Goal: Task Accomplishment & Management: Use online tool/utility

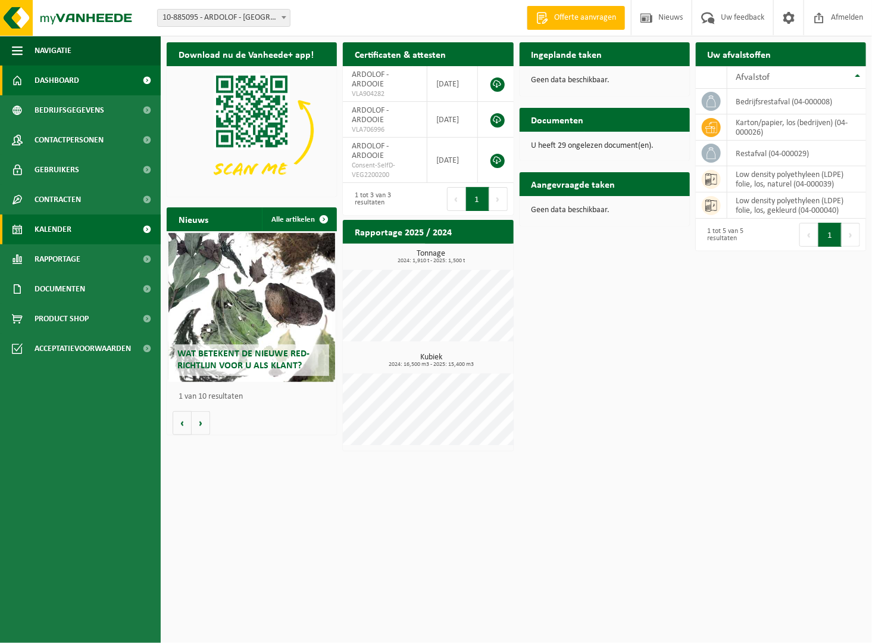
click at [52, 223] on span "Kalender" at bounding box center [53, 229] width 37 height 30
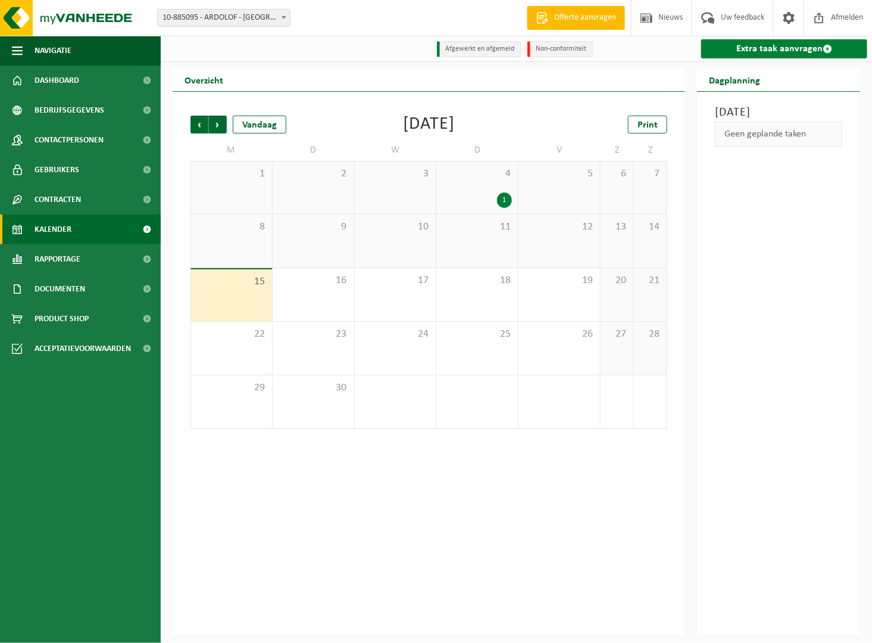
click at [773, 57] on link "Extra taak aanvragen" at bounding box center [785, 48] width 166 height 19
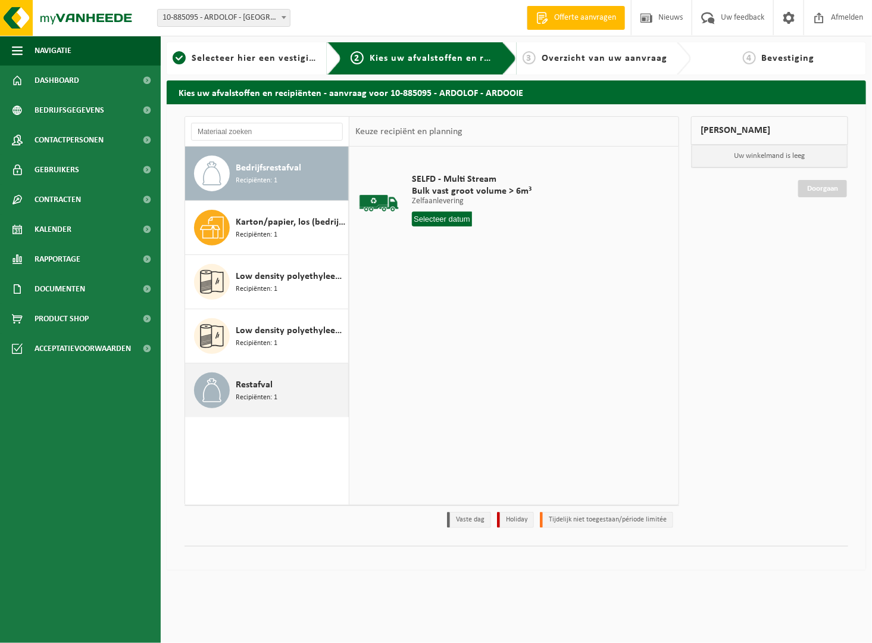
click at [274, 389] on div "Restafval Recipiënten: 1" at bounding box center [291, 390] width 110 height 36
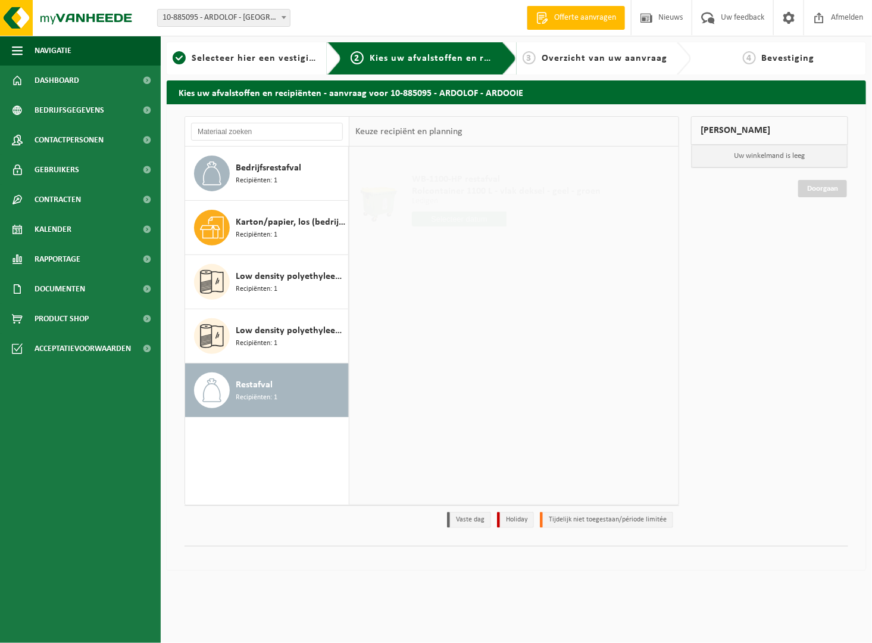
click at [442, 214] on input "text" at bounding box center [459, 218] width 95 height 15
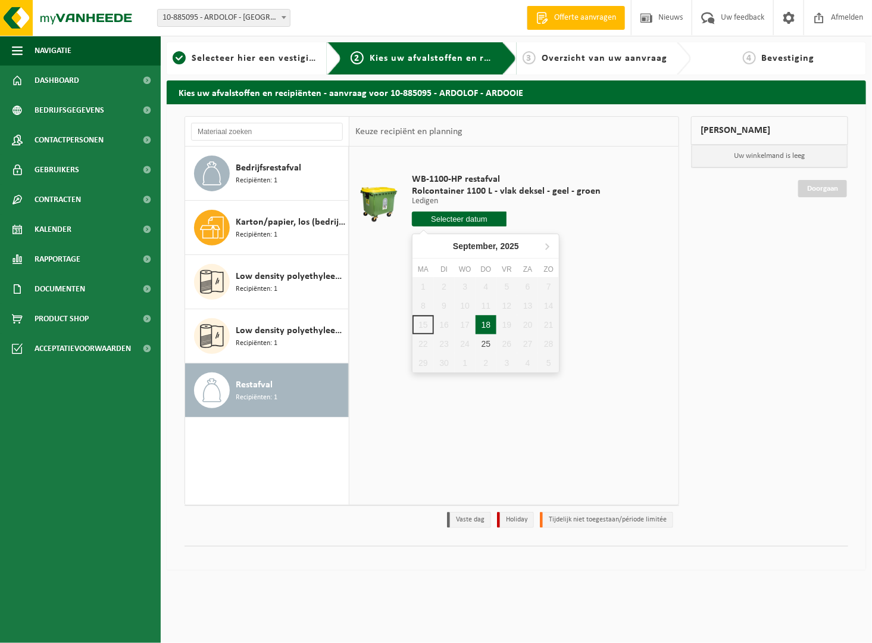
click at [485, 320] on div "18" at bounding box center [486, 324] width 21 height 19
type input "Van [DATE]"
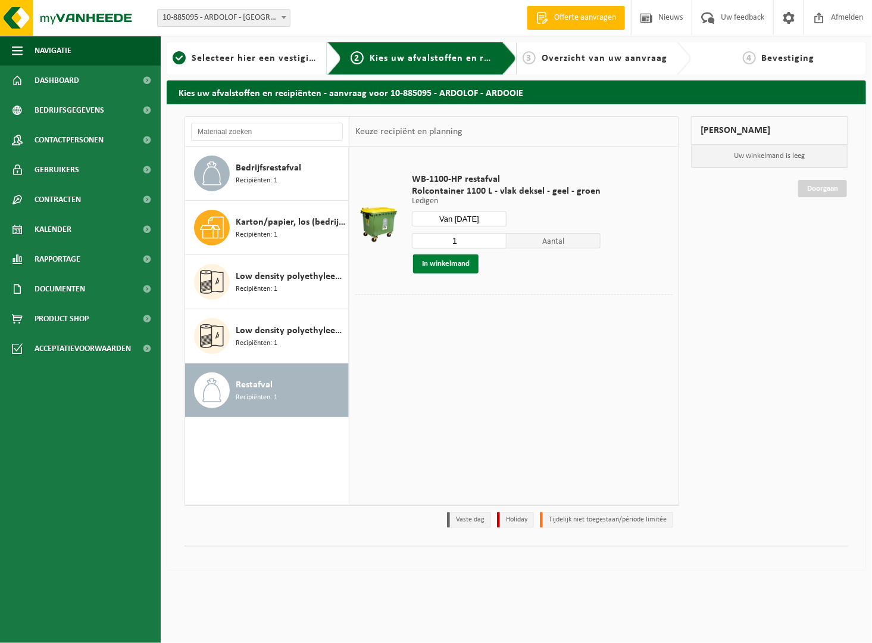
click at [414, 264] on button "In winkelmand" at bounding box center [446, 263] width 66 height 19
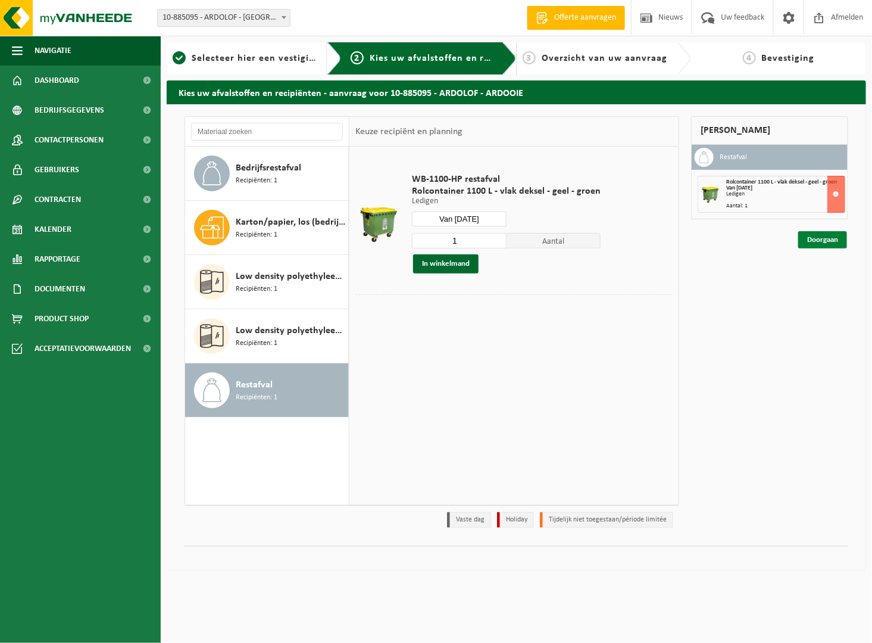
click at [830, 236] on link "Doorgaan" at bounding box center [823, 239] width 49 height 17
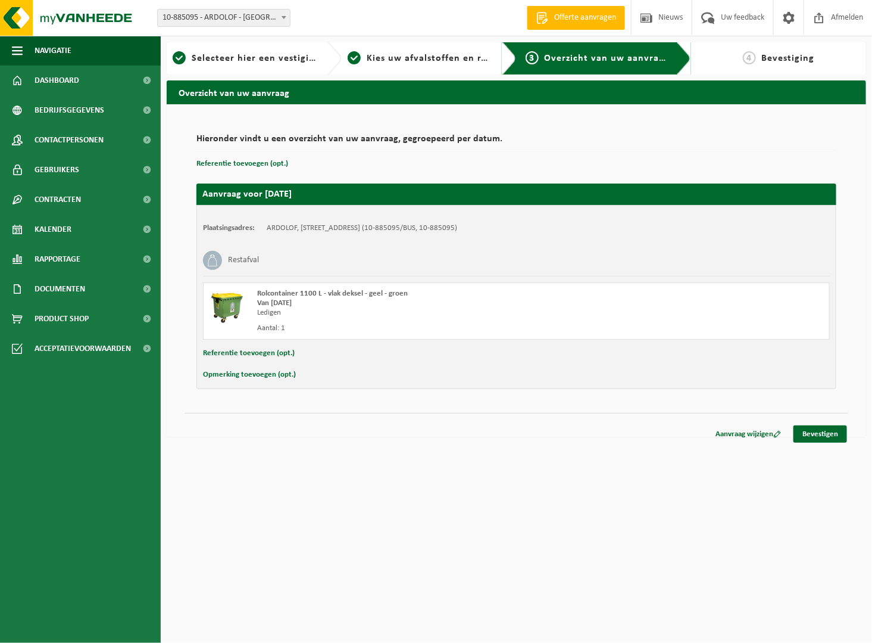
click at [807, 443] on div "Navigatie Offerte aanvragen Nieuws Uw feedback Afmelden Dashboard Bedrijfsgegev…" at bounding box center [436, 224] width 872 height 449
click at [806, 437] on link "Bevestigen" at bounding box center [821, 433] width 54 height 17
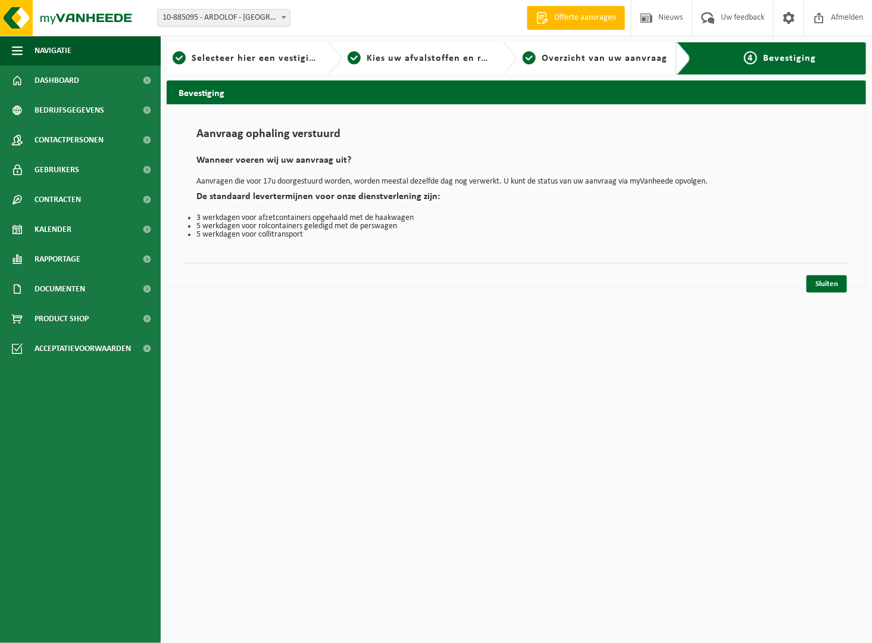
click at [852, 283] on div "Aanvraag ophaling verstuurd Wanneer voeren wij uw aanvraag uit? Aanvragen die v…" at bounding box center [517, 195] width 700 height 183
click at [824, 282] on link "Sluiten" at bounding box center [827, 283] width 40 height 17
